Goal: Navigation & Orientation: Find specific page/section

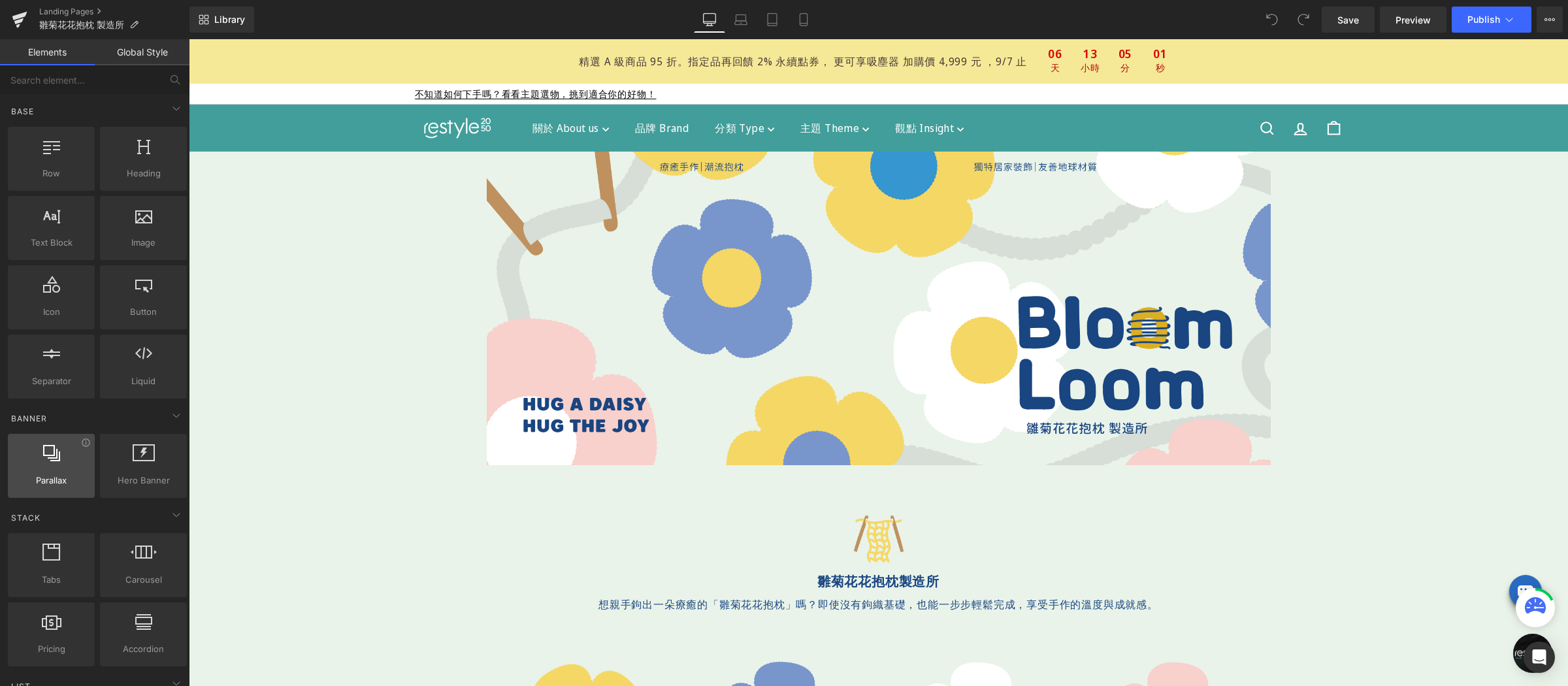
scroll to position [356, 0]
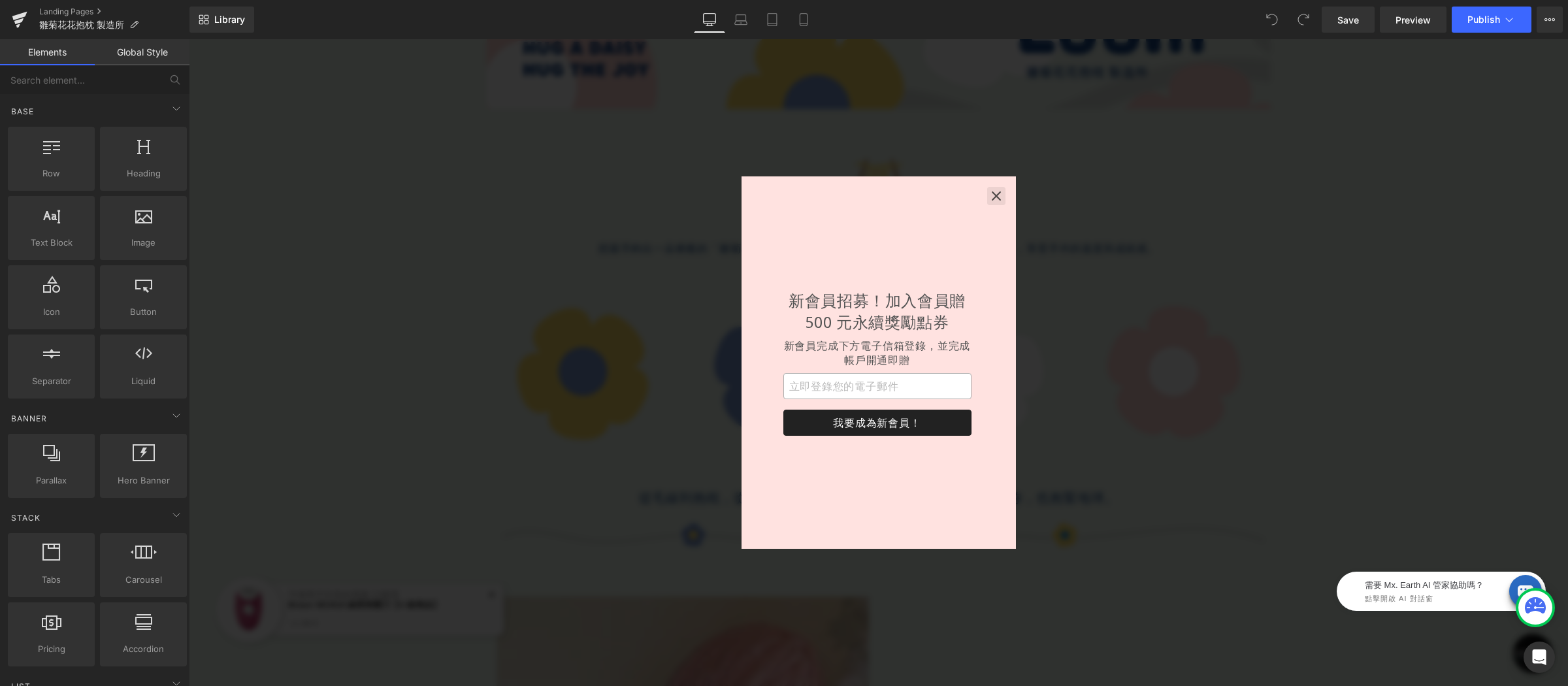
click at [996, 198] on icon "button" at bounding box center [996, 196] width 13 height 13
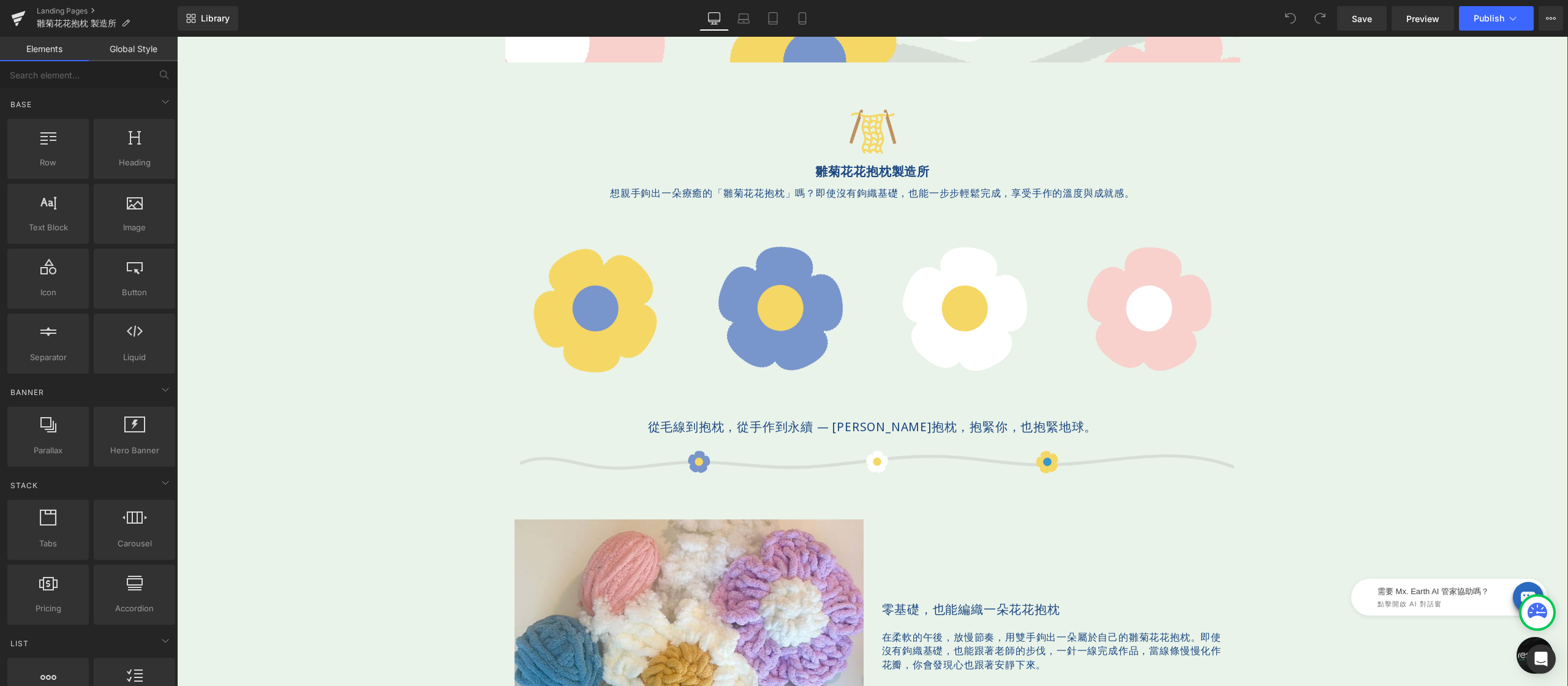
scroll to position [331, 0]
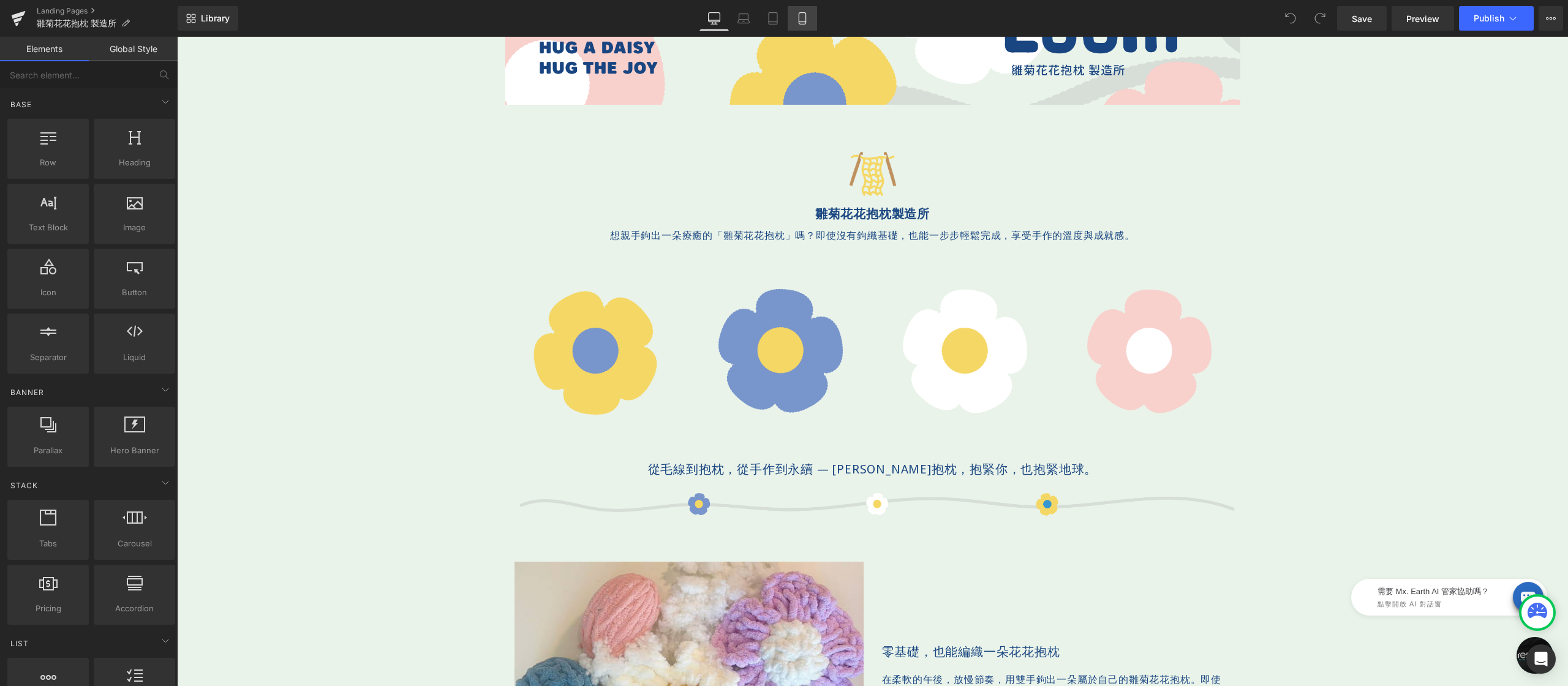
click at [803, 17] on icon at bounding box center [802, 18] width 13 height 13
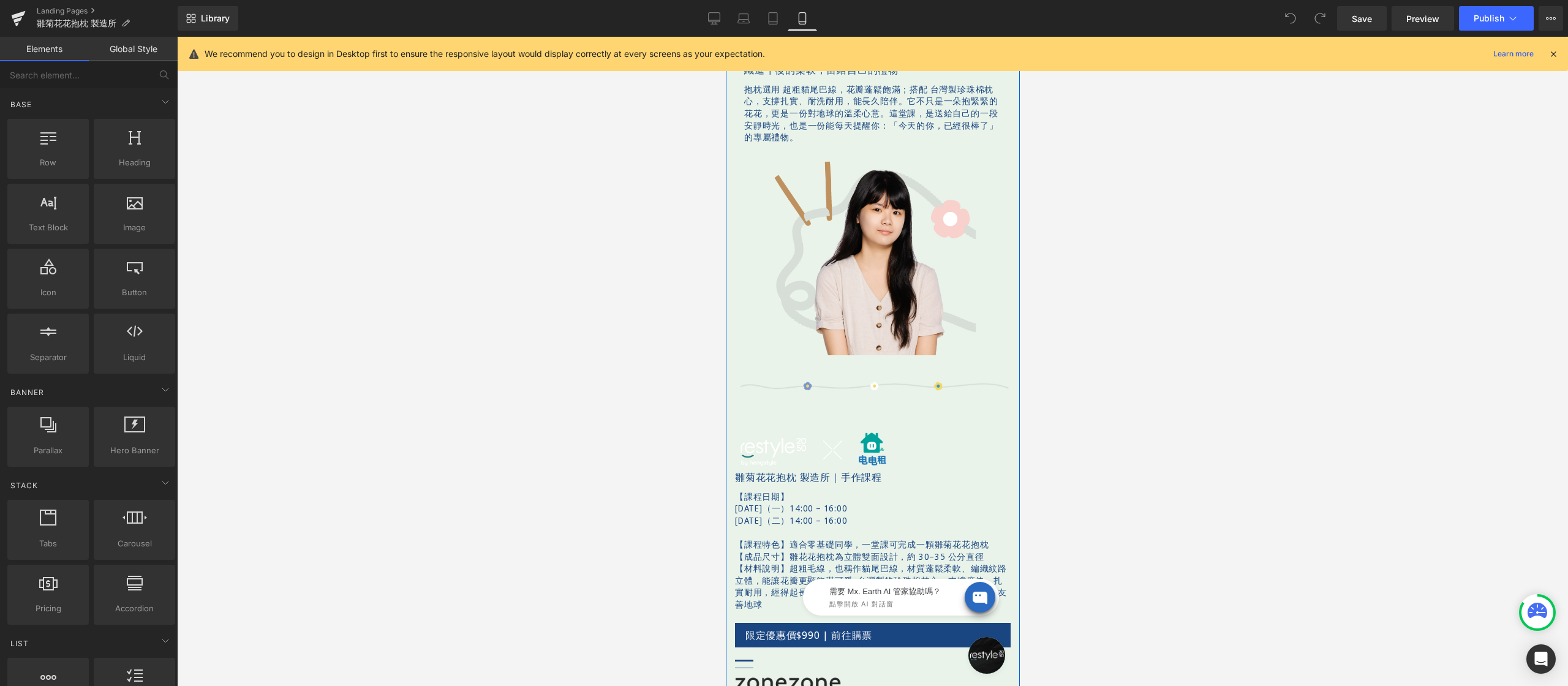
scroll to position [107, 0]
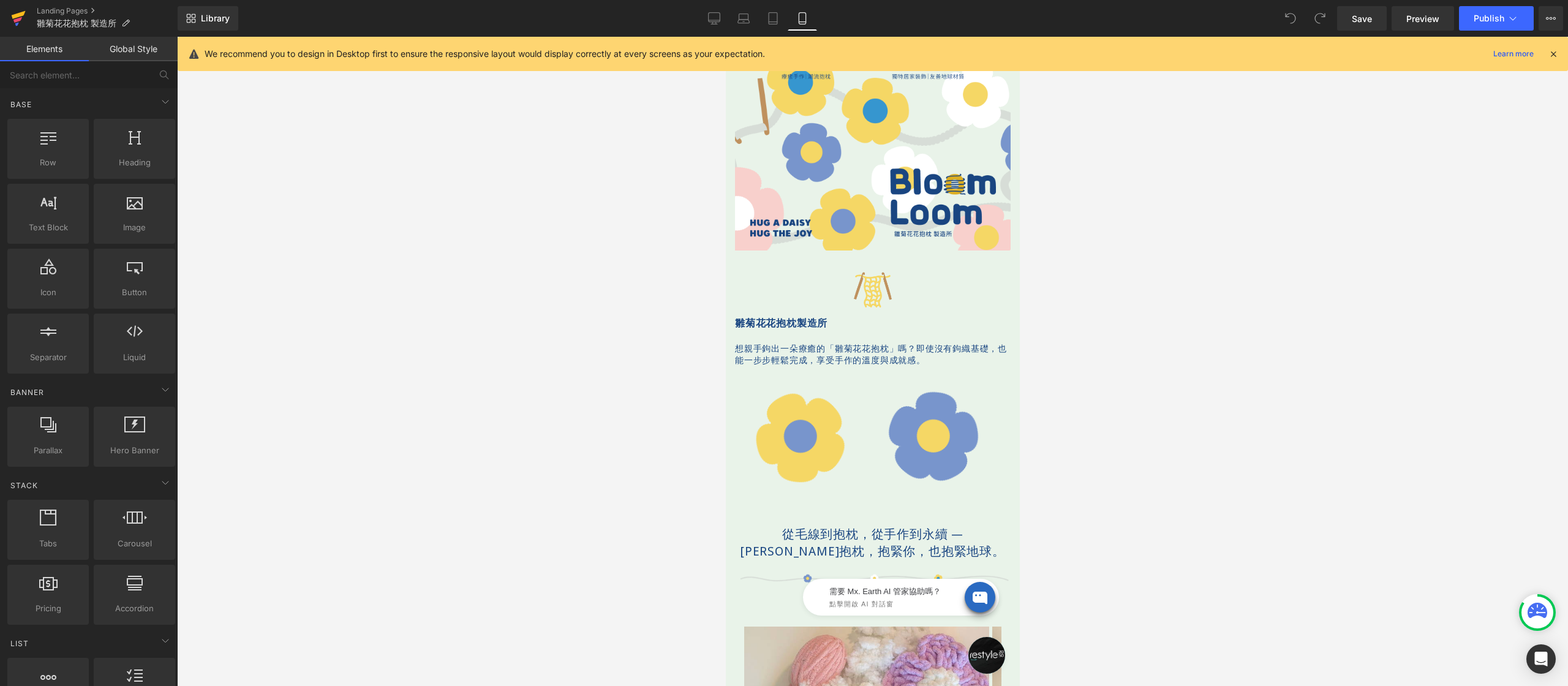
click at [11, 15] on icon at bounding box center [18, 18] width 15 height 31
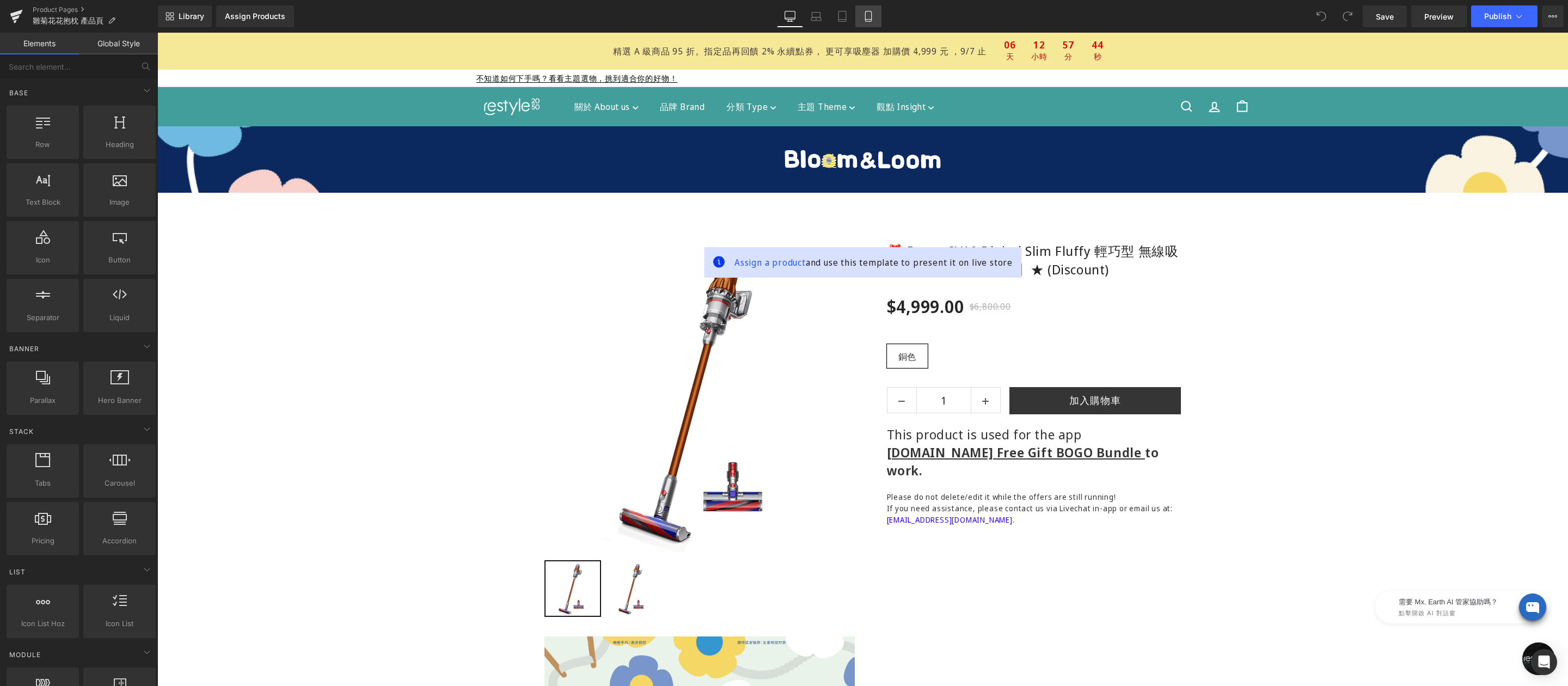
click at [871, 17] on icon at bounding box center [868, 16] width 11 height 11
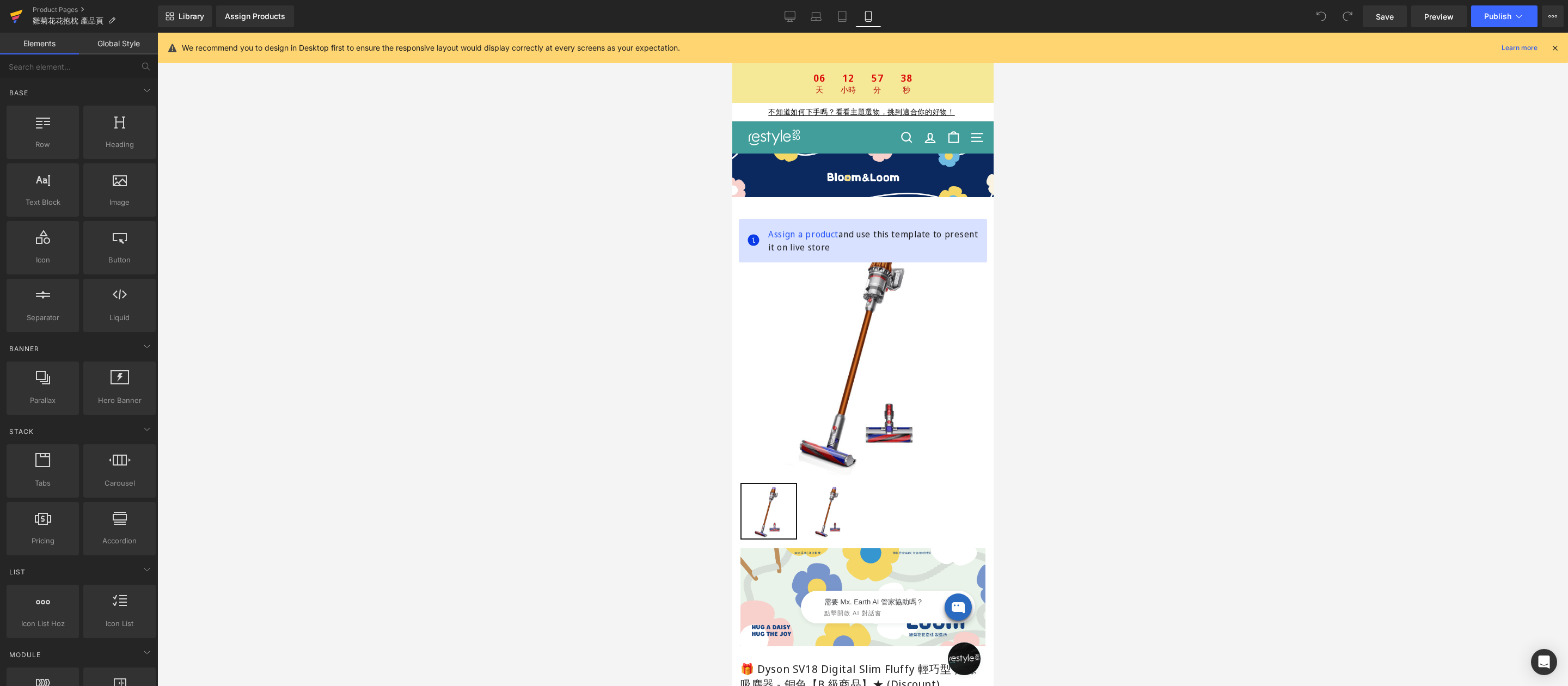
click at [10, 7] on icon at bounding box center [16, 16] width 13 height 28
